Goal: Task Accomplishment & Management: Use online tool/utility

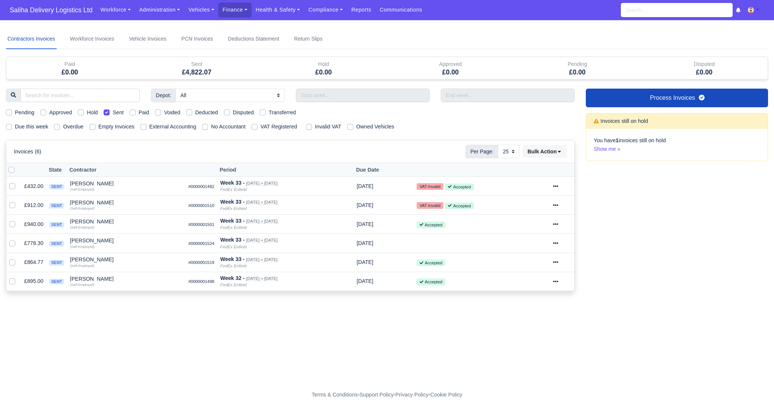
select select "25"
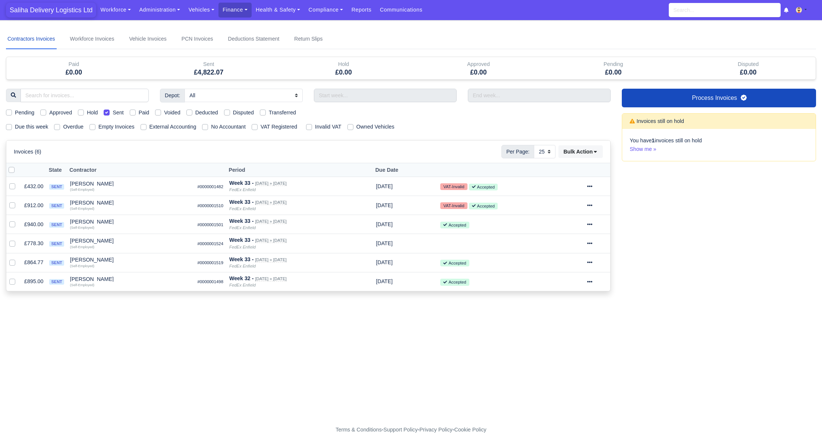
click at [44, 6] on span "Saliha Delivery Logistics Ltd" at bounding box center [51, 10] width 90 height 15
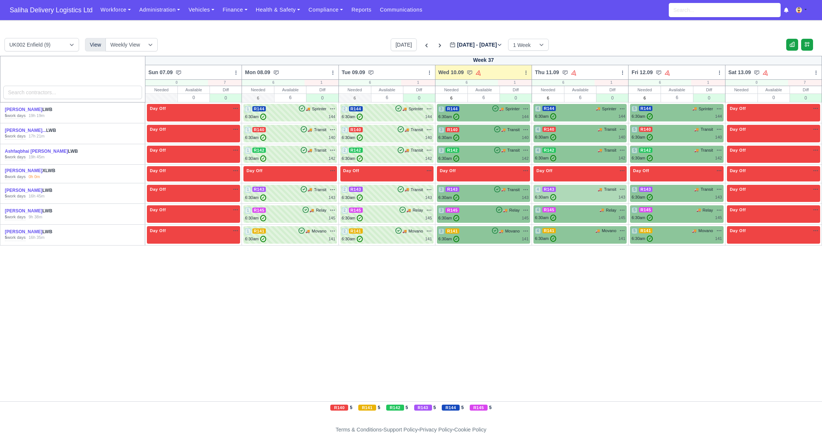
click at [590, 196] on div "6:30am ✓ 143" at bounding box center [580, 197] width 90 height 6
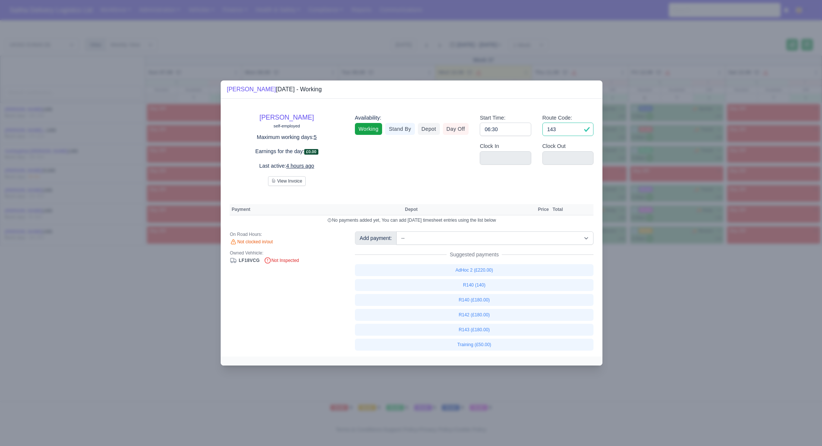
click at [572, 130] on input "143" at bounding box center [567, 129] width 51 height 13
type input "1"
click at [518, 135] on input "06:30" at bounding box center [505, 129] width 51 height 13
type input "06:3"
type input "0"
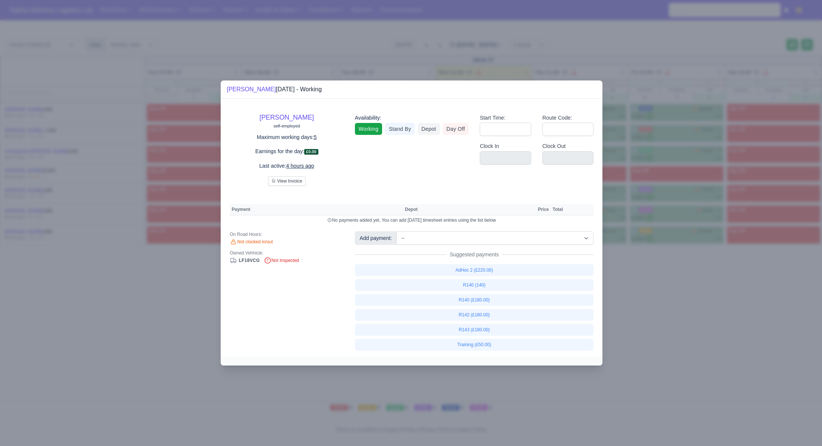
drag, startPoint x: 458, startPoint y: 128, endPoint x: 485, endPoint y: 135, distance: 27.7
click at [458, 128] on link "Day Off" at bounding box center [456, 129] width 26 height 12
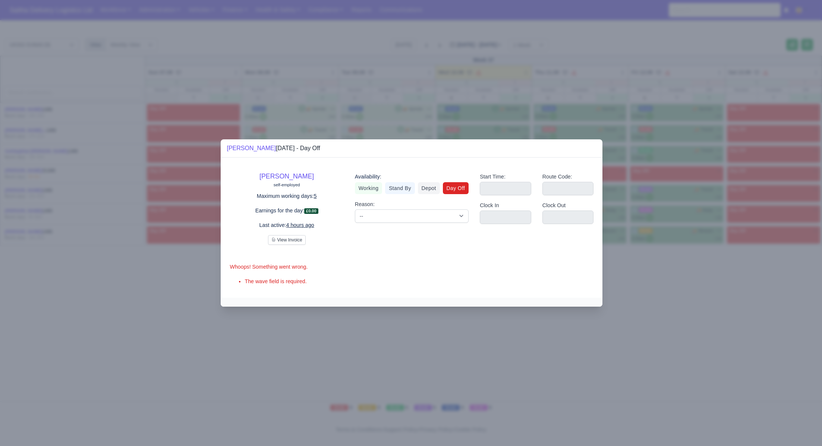
click at [670, 298] on div at bounding box center [411, 223] width 822 height 446
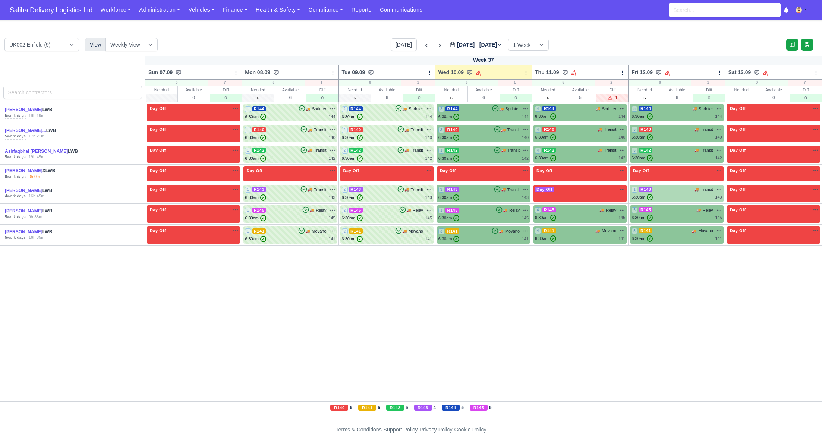
click at [667, 195] on div "6:30am ✓ 143" at bounding box center [676, 197] width 90 height 6
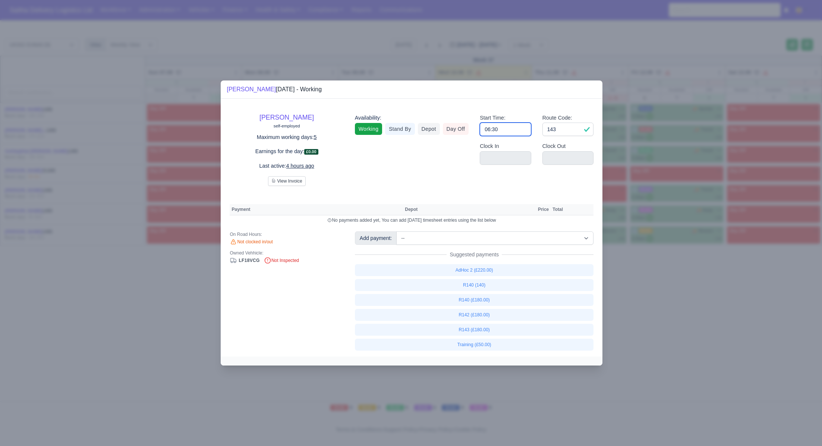
click at [523, 128] on input "06:30" at bounding box center [505, 129] width 51 height 13
type input "0"
click at [558, 132] on input "143" at bounding box center [567, 129] width 51 height 13
type input "14"
type input "1"
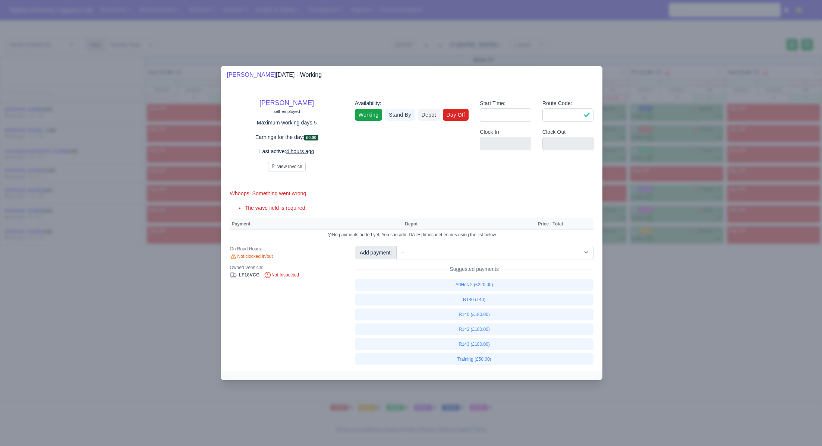
click at [457, 119] on link "Day Off" at bounding box center [456, 115] width 26 height 12
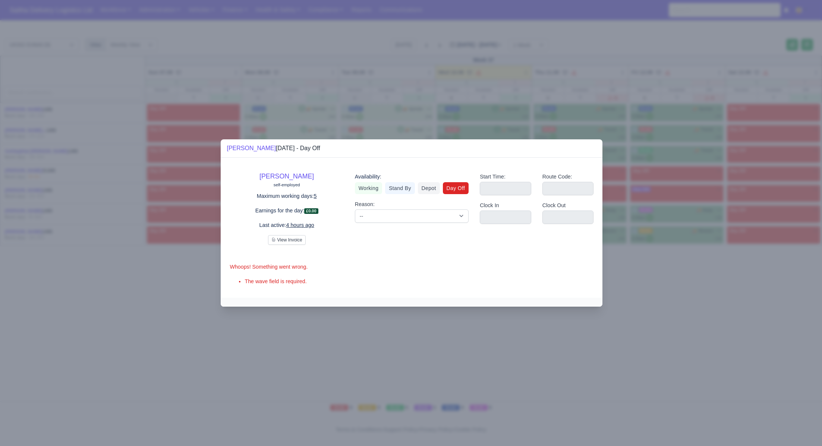
click at [647, 275] on div at bounding box center [411, 223] width 822 height 446
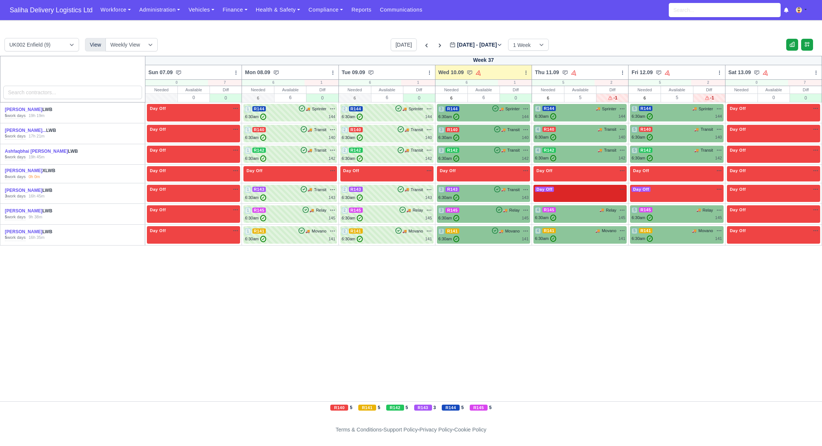
click at [594, 185] on div "Day Off Available" at bounding box center [579, 194] width 93 height 18
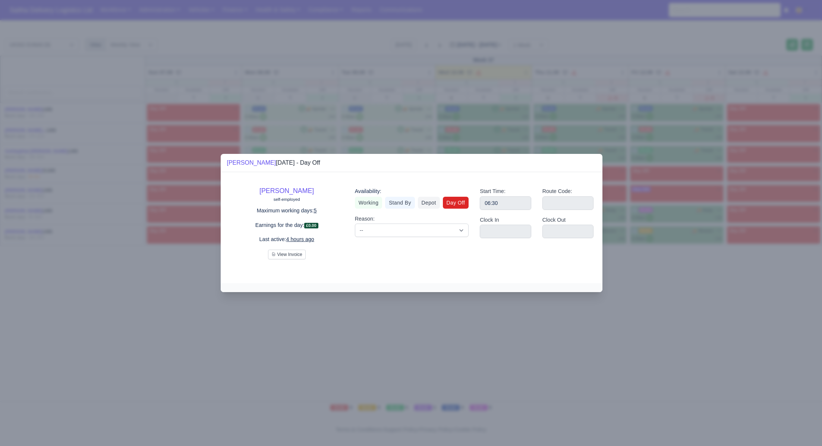
click at [590, 171] on div "[PERSON_NAME] [DATE] - Day Off" at bounding box center [412, 163] width 382 height 18
drag, startPoint x: 650, startPoint y: 287, endPoint x: 622, endPoint y: 217, distance: 75.2
click at [650, 286] on div at bounding box center [411, 223] width 822 height 446
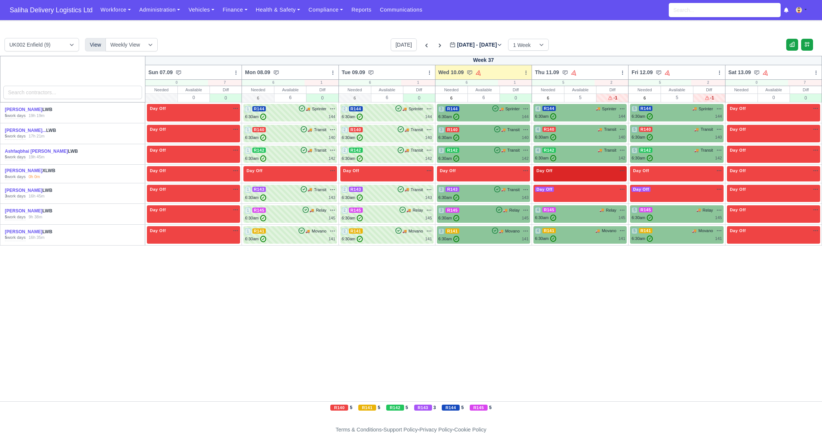
click at [587, 175] on div "Day Off Available" at bounding box center [579, 173] width 93 height 15
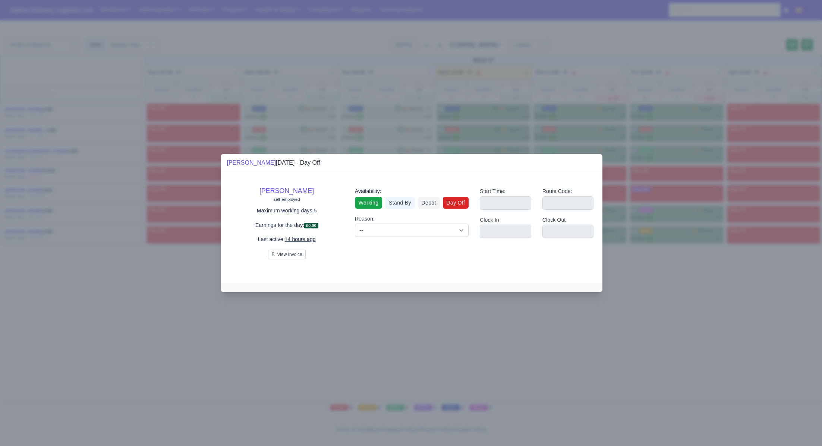
click at [368, 208] on link "Working" at bounding box center [368, 203] width 27 height 12
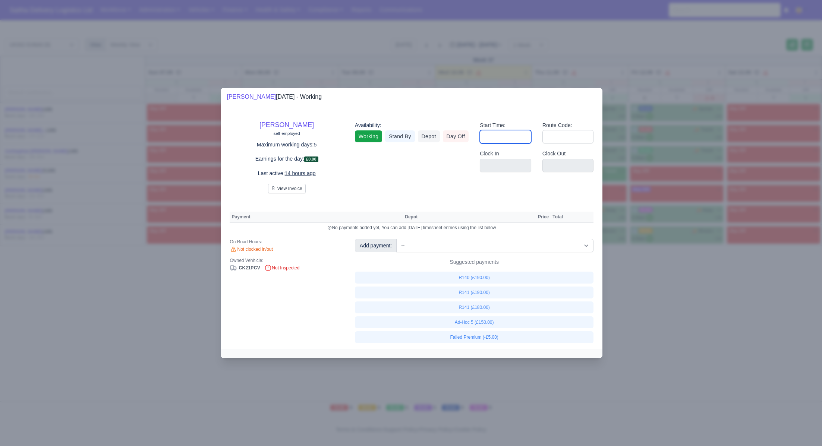
click at [518, 132] on input "Start Time:" at bounding box center [505, 136] width 51 height 13
type input "06:30"
click at [568, 140] on input "Route Code:" at bounding box center [567, 136] width 51 height 13
type input "141"
drag, startPoint x: 669, startPoint y: 307, endPoint x: 663, endPoint y: 289, distance: 19.1
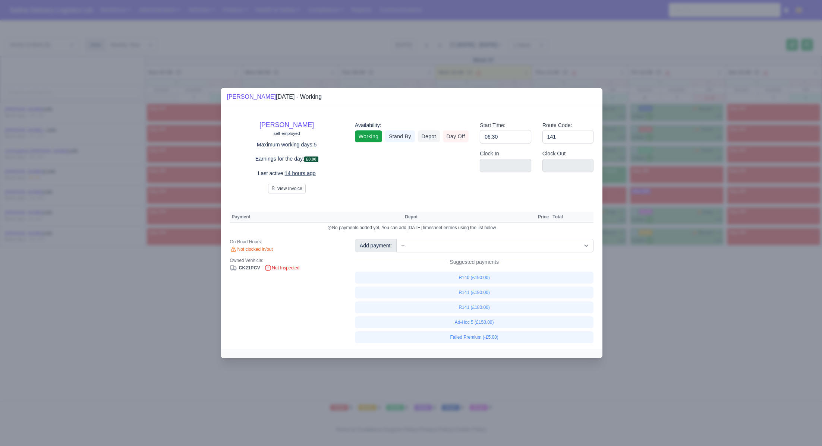
click at [669, 307] on div at bounding box center [411, 223] width 822 height 446
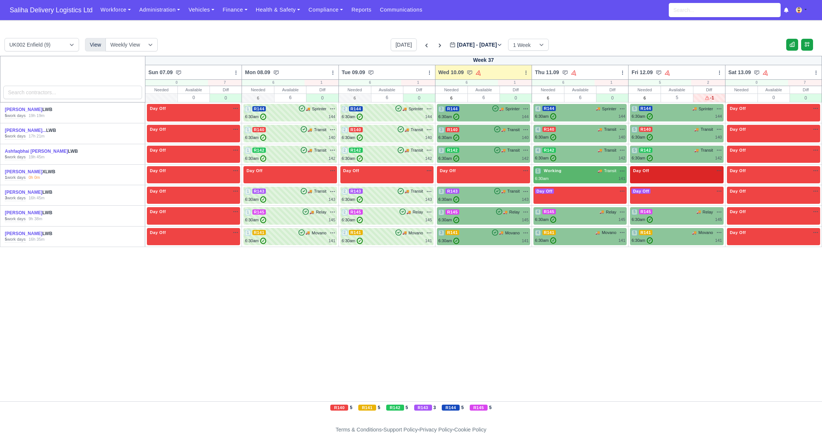
click at [676, 173] on div "Day Off Available" at bounding box center [676, 171] width 90 height 6
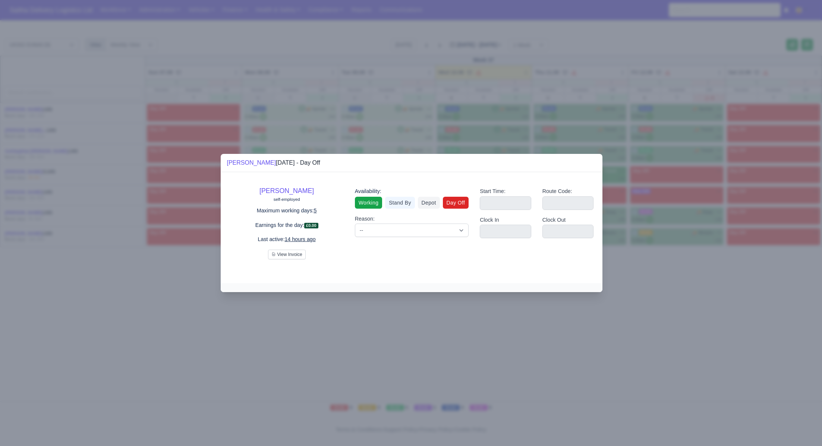
drag, startPoint x: 359, startPoint y: 203, endPoint x: 368, endPoint y: 202, distance: 9.7
click at [358, 203] on link "Working" at bounding box center [368, 203] width 27 height 12
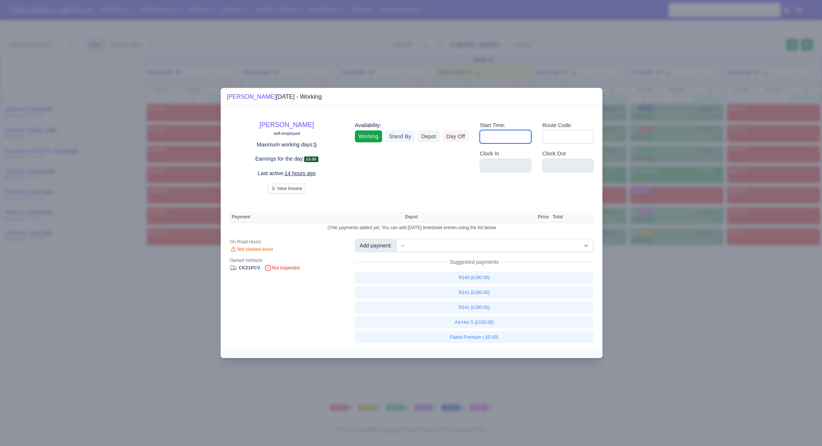
click at [521, 141] on input "Start Time:" at bounding box center [505, 136] width 51 height 13
type input "06:30"
click at [564, 137] on input "Route Code:" at bounding box center [567, 136] width 51 height 13
type input "141"
click at [676, 282] on div at bounding box center [411, 223] width 822 height 446
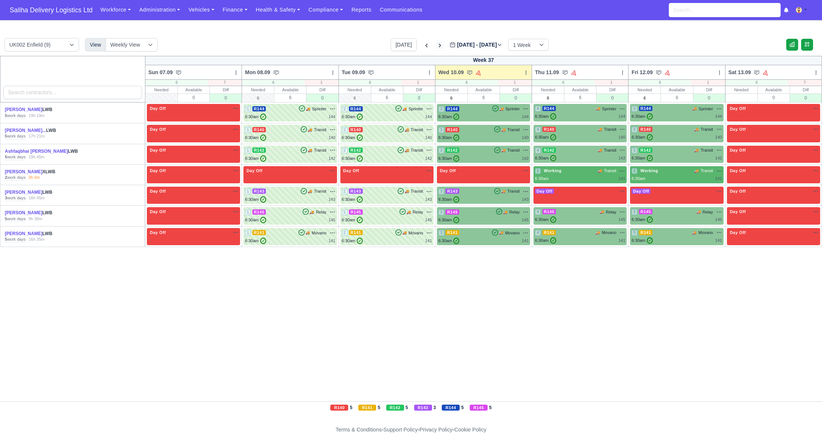
click at [436, 45] on icon at bounding box center [439, 45] width 7 height 7
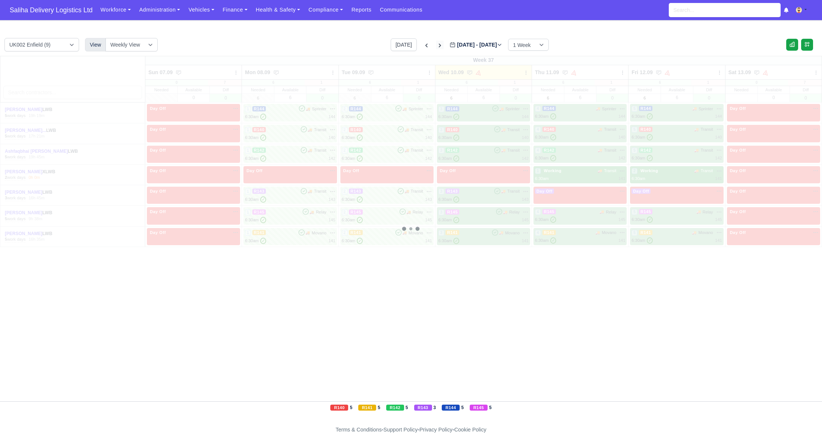
type input "[DATE]"
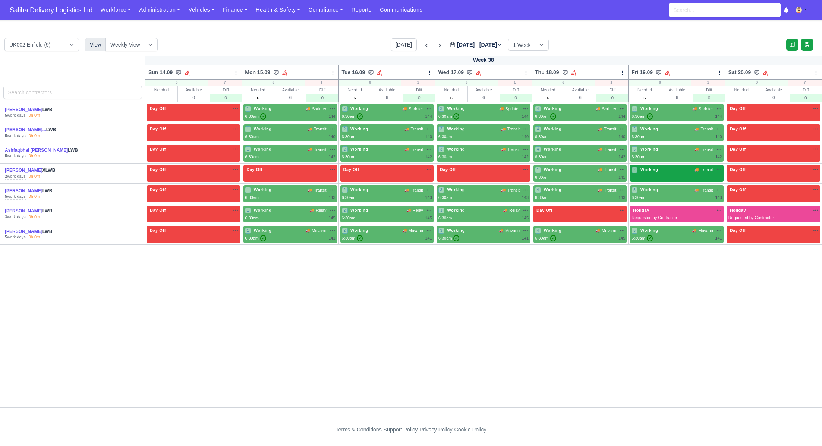
click at [680, 173] on div "2 Working 🚚 Transit" at bounding box center [676, 173] width 93 height 17
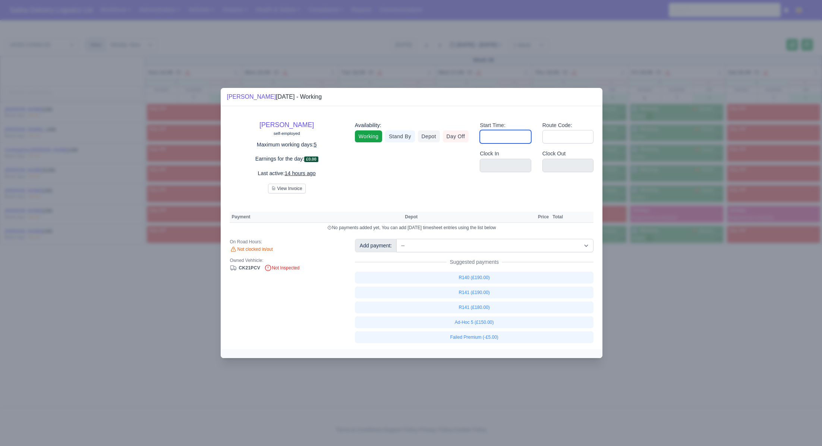
click at [486, 136] on input "Start Time:" at bounding box center [505, 136] width 51 height 13
type input "06:30"
click at [554, 140] on input "Route Code:" at bounding box center [567, 136] width 51 height 13
type input "141"
drag, startPoint x: 675, startPoint y: 277, endPoint x: 644, endPoint y: 252, distance: 39.7
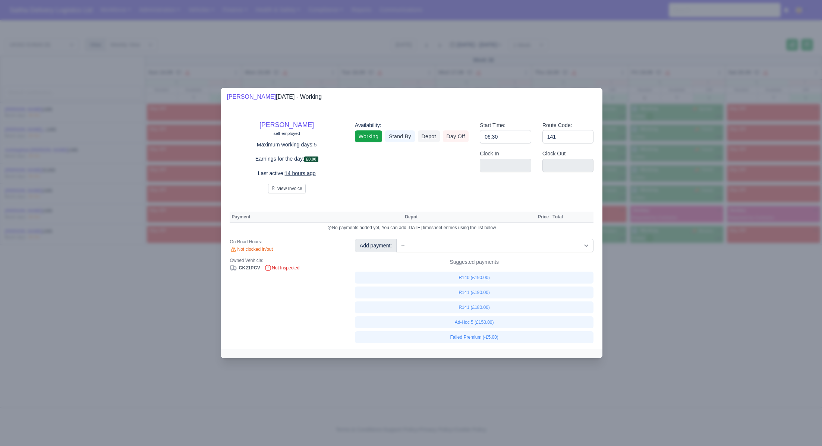
click at [674, 277] on div at bounding box center [411, 223] width 822 height 446
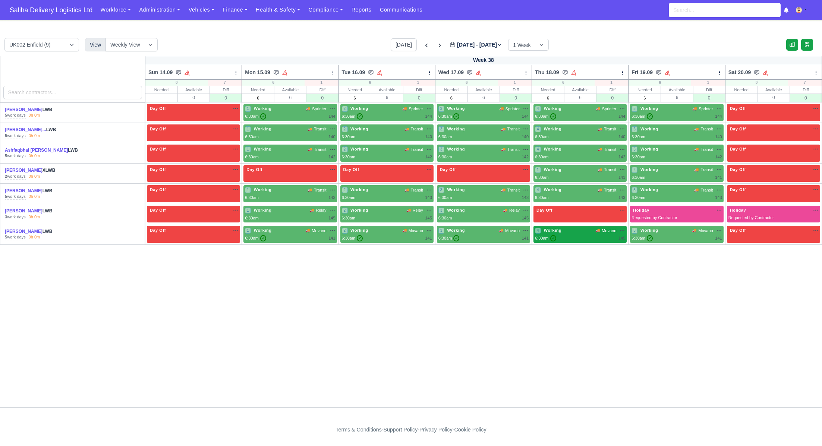
click at [599, 235] on div "6:30am ✓ 145" at bounding box center [580, 238] width 90 height 6
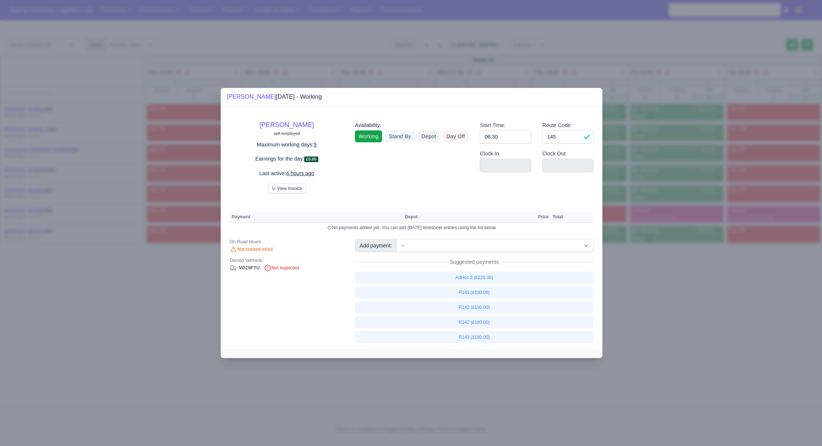
click at [717, 271] on div at bounding box center [411, 223] width 822 height 446
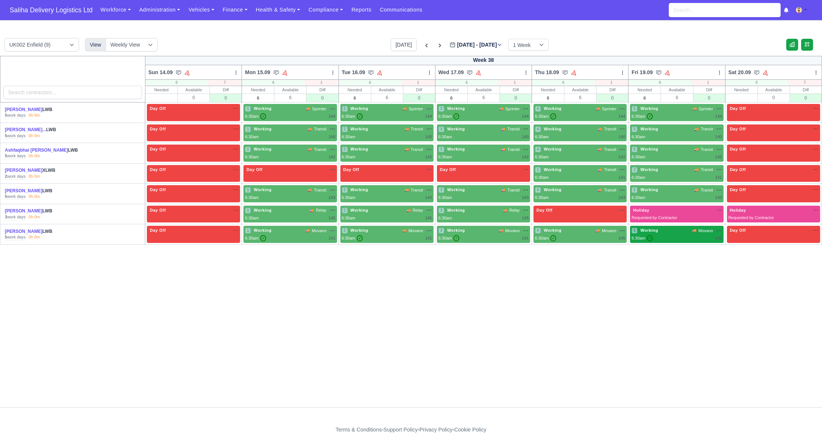
click at [700, 237] on div "6:30am ✓ 141" at bounding box center [676, 238] width 90 height 6
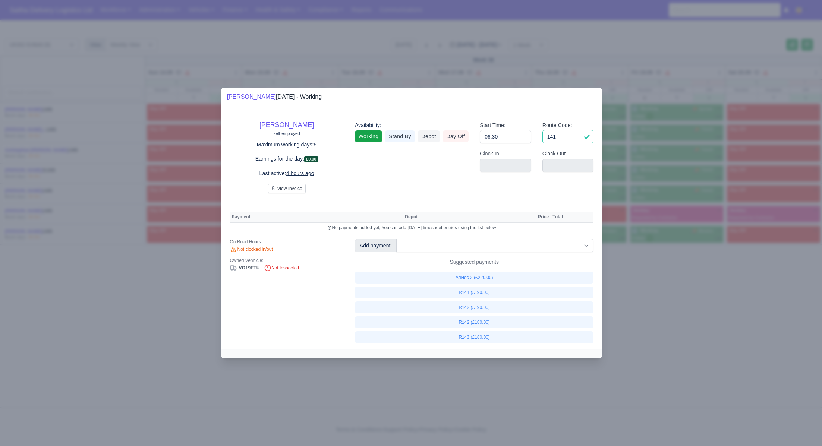
click at [569, 140] on input "141" at bounding box center [567, 136] width 51 height 13
type input "145"
click at [679, 314] on div at bounding box center [411, 223] width 822 height 446
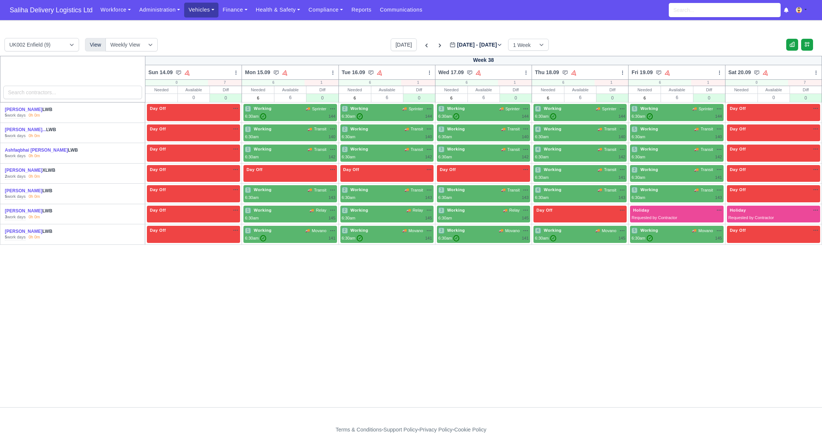
click at [209, 10] on link "Vehicles" at bounding box center [201, 10] width 34 height 15
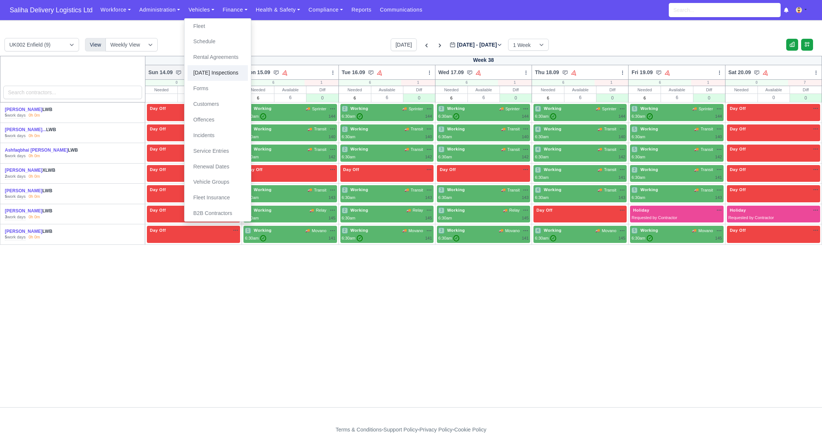
click at [212, 70] on link "[DATE] Inspections" at bounding box center [217, 73] width 60 height 16
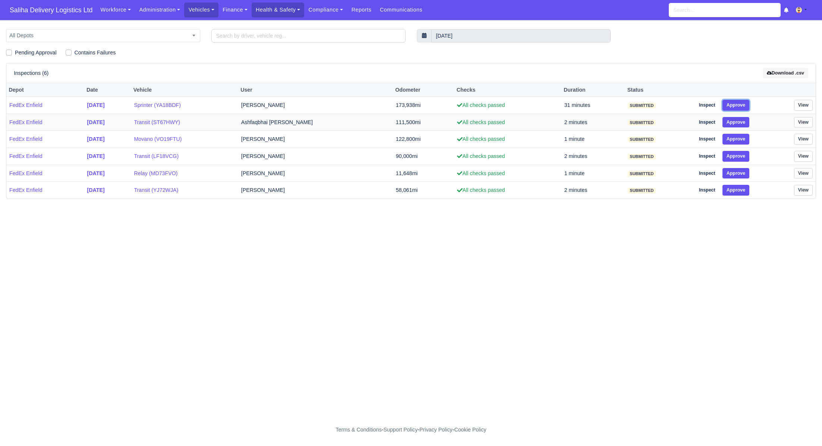
drag, startPoint x: 738, startPoint y: 105, endPoint x: 740, endPoint y: 117, distance: 11.7
click at [738, 107] on button "Approve" at bounding box center [735, 105] width 27 height 11
drag, startPoint x: 738, startPoint y: 121, endPoint x: 739, endPoint y: 136, distance: 14.5
click at [739, 125] on button "Approve" at bounding box center [735, 122] width 27 height 11
click at [738, 143] on button "Approve" at bounding box center [735, 139] width 27 height 11
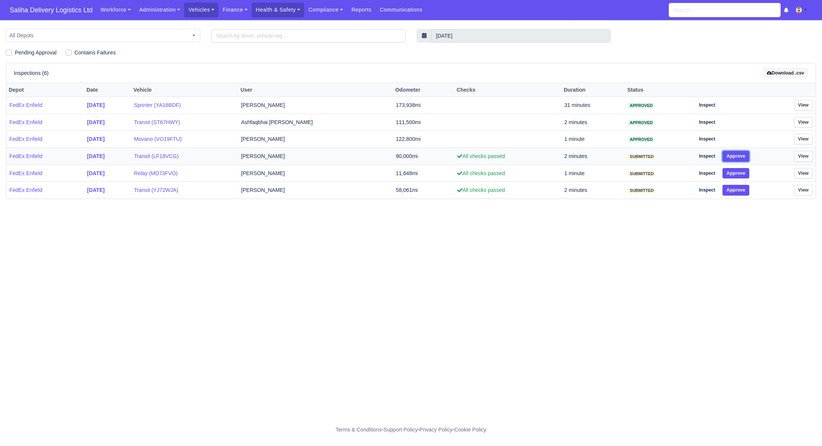
drag, startPoint x: 738, startPoint y: 153, endPoint x: 737, endPoint y: 162, distance: 9.4
click at [738, 155] on button "Approve" at bounding box center [735, 156] width 27 height 11
drag, startPoint x: 736, startPoint y: 167, endPoint x: 736, endPoint y: 182, distance: 15.3
click at [736, 174] on button "Approve" at bounding box center [735, 173] width 27 height 11
click at [736, 187] on button "Approve" at bounding box center [735, 190] width 27 height 11
